Goal: Task Accomplishment & Management: Use online tool/utility

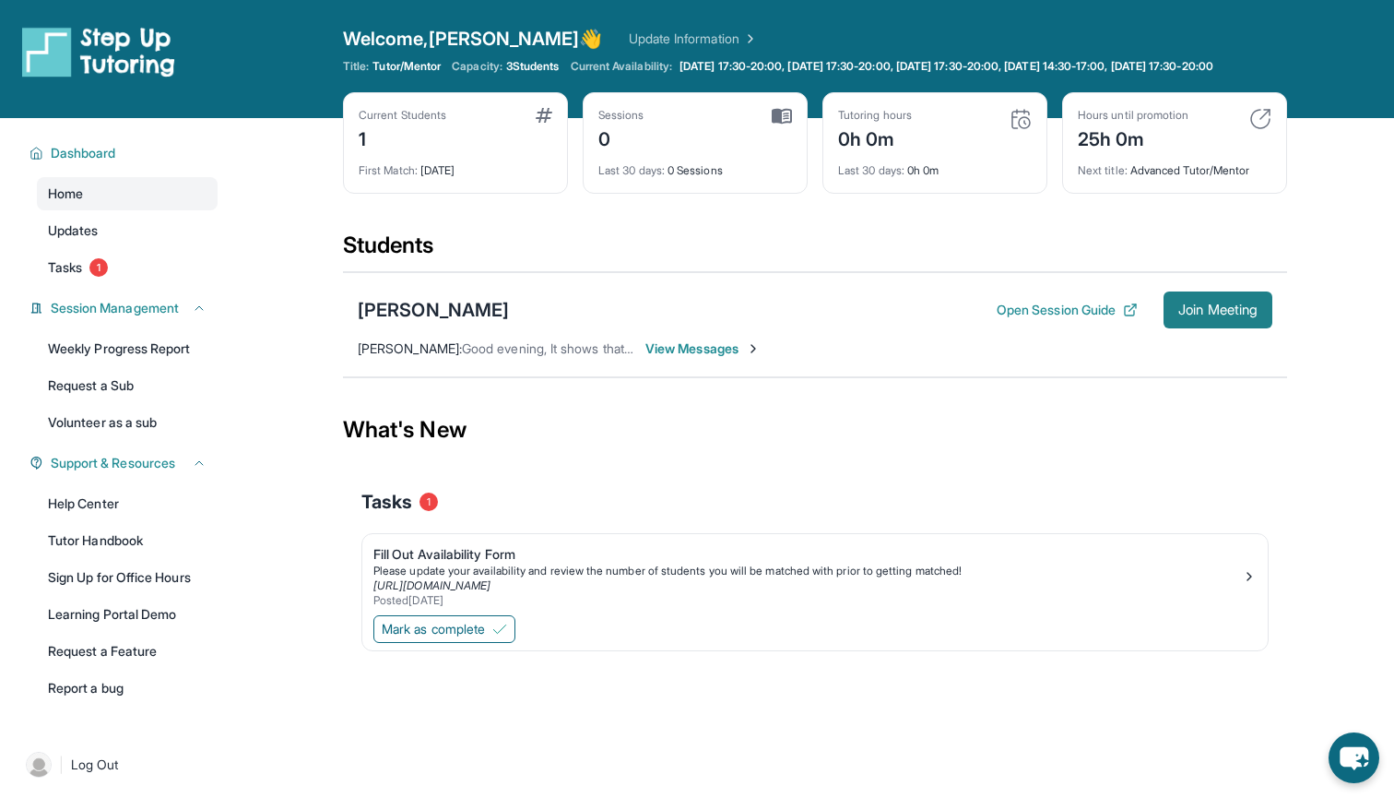
click at [1235, 315] on span "Join Meeting" at bounding box center [1218, 309] width 79 height 11
click at [1216, 315] on span "Join Meeting" at bounding box center [1218, 309] width 79 height 11
click at [1207, 315] on span "Join Meeting" at bounding box center [1218, 309] width 79 height 11
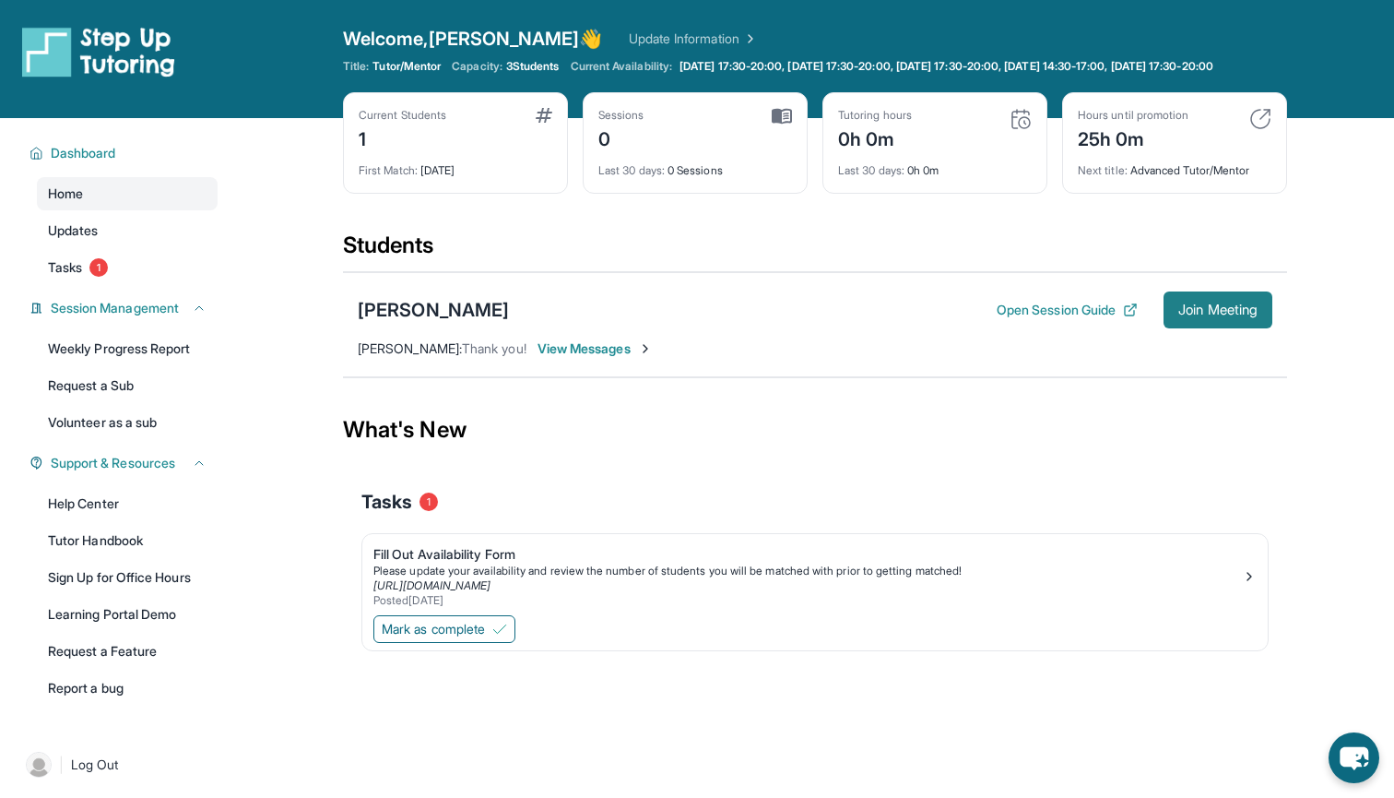
click at [1209, 315] on span "Join Meeting" at bounding box center [1218, 309] width 79 height 11
click at [1221, 315] on span "Join Meeting" at bounding box center [1218, 309] width 79 height 11
click at [1179, 315] on span "Join Meeting" at bounding box center [1218, 309] width 79 height 11
click at [1210, 315] on span "Join Meeting" at bounding box center [1218, 309] width 79 height 11
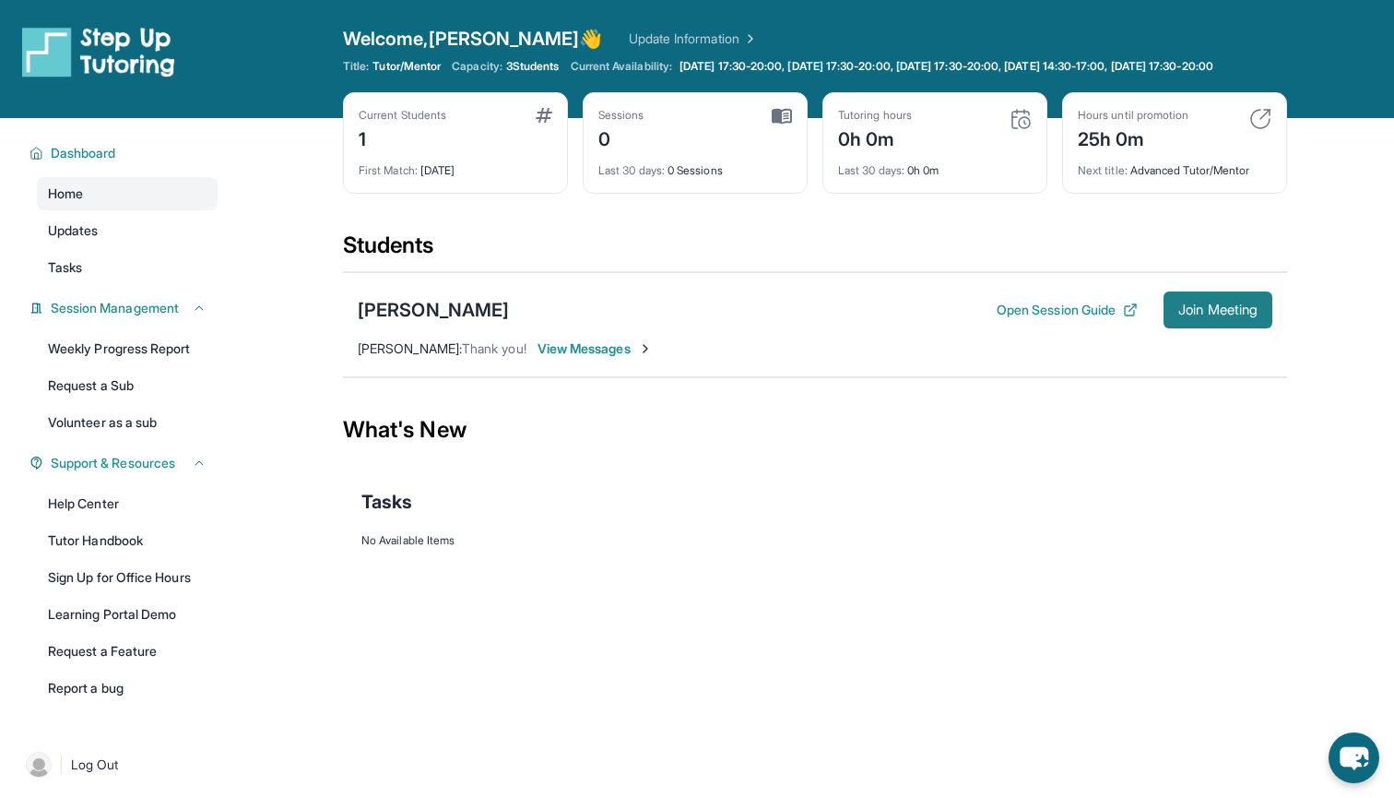
click at [1207, 315] on span "Join Meeting" at bounding box center [1218, 309] width 79 height 11
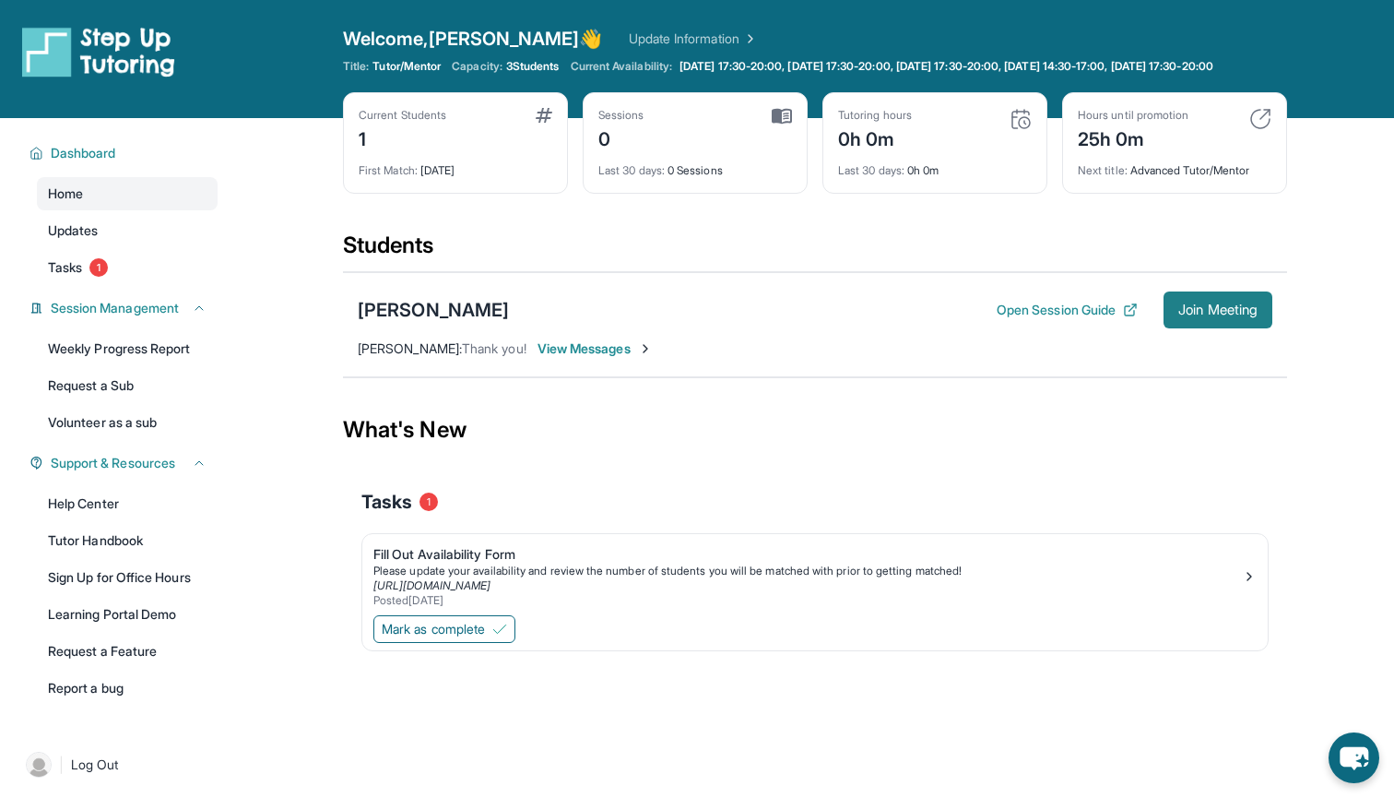
click at [1209, 315] on span "Join Meeting" at bounding box center [1218, 309] width 79 height 11
click at [1206, 315] on span "Join Meeting" at bounding box center [1218, 309] width 79 height 11
